Goal: Navigation & Orientation: Find specific page/section

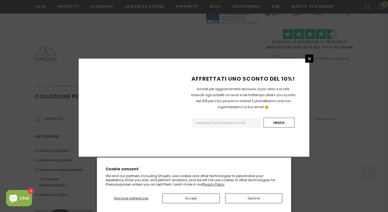
scroll to position [347, 0]
